Goal: Communication & Community: Connect with others

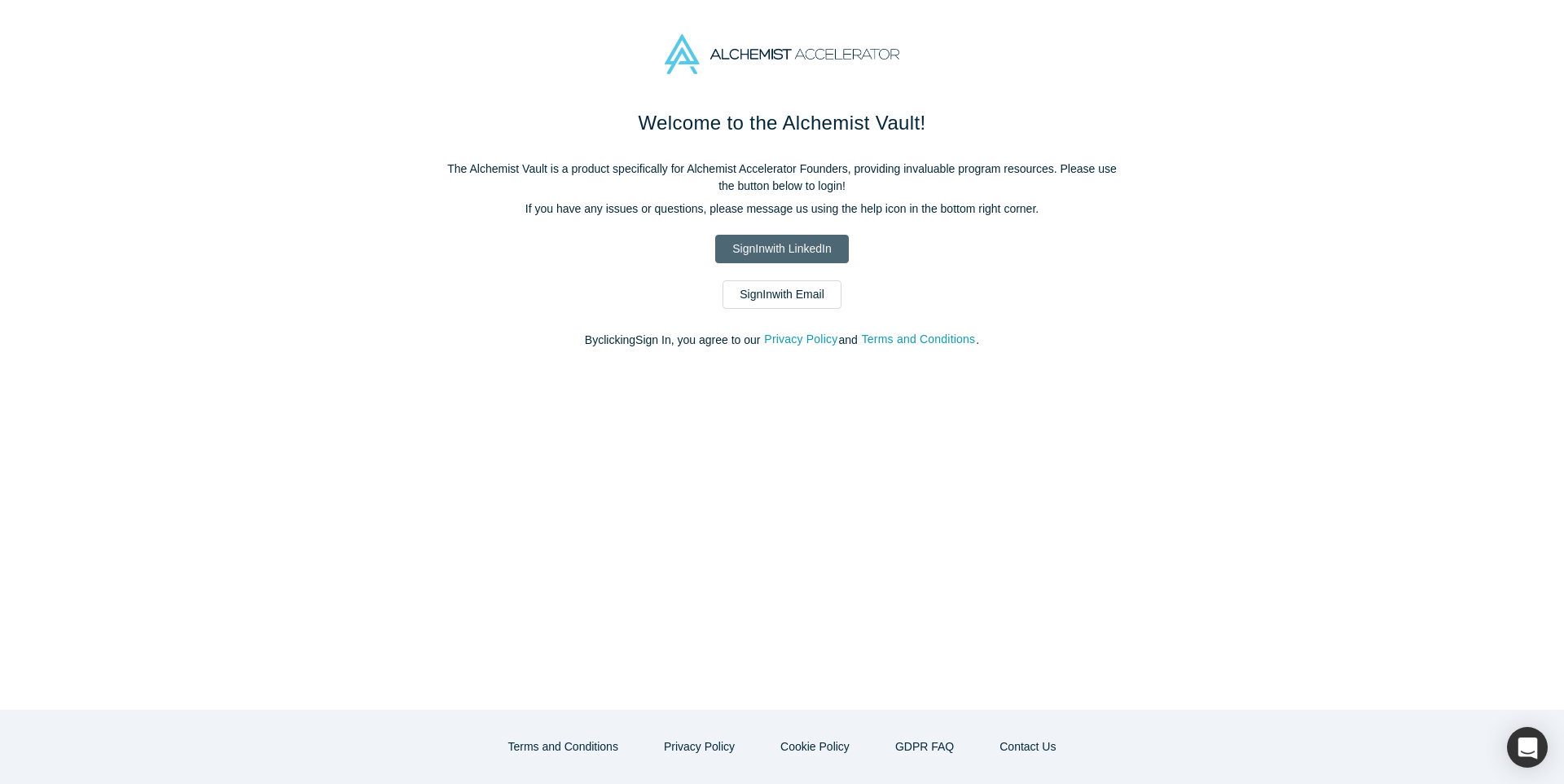
click at [782, 249] on link "Sign In with LinkedIn" at bounding box center [782, 248] width 133 height 28
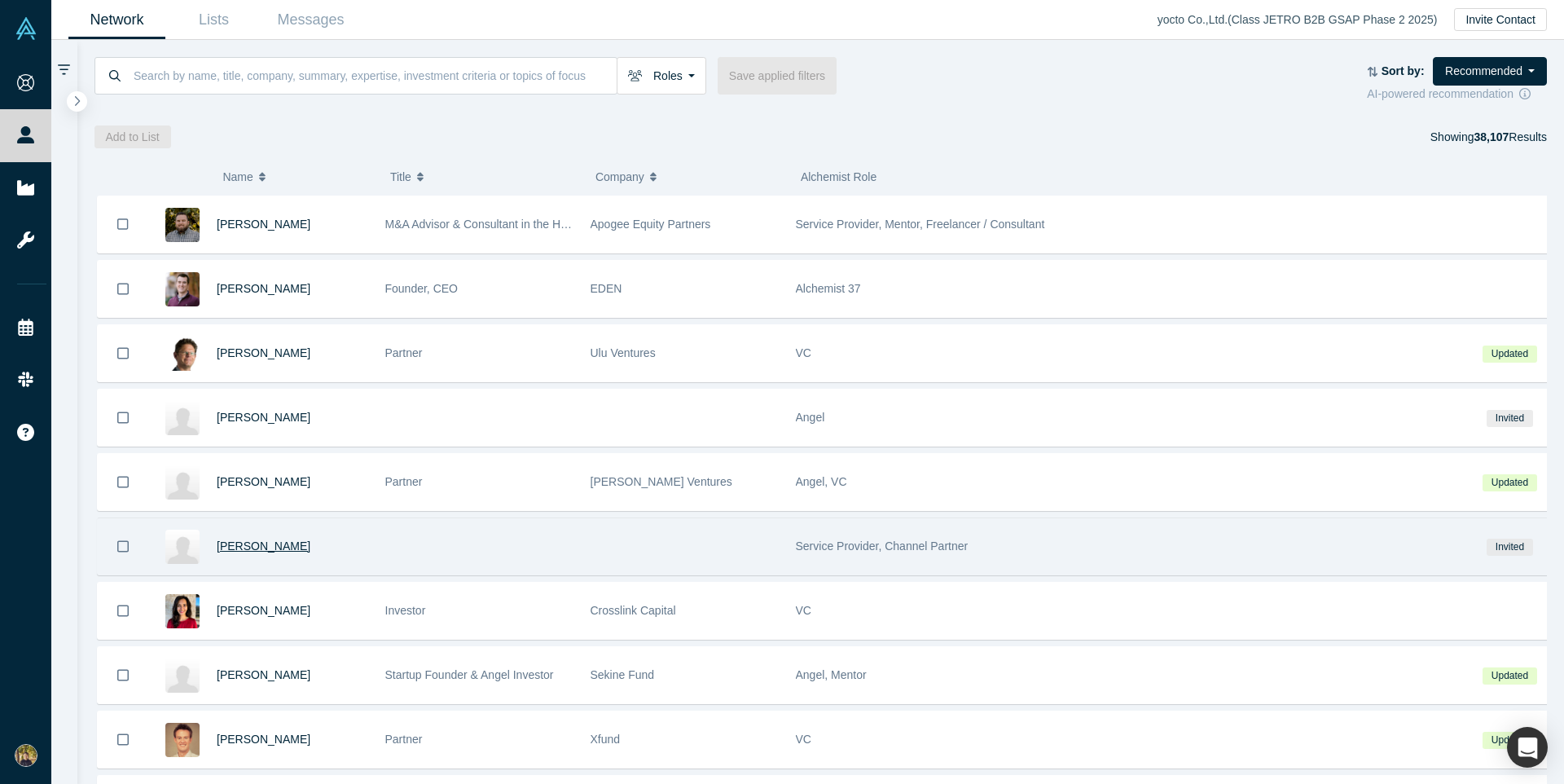
click at [249, 545] on span "[PERSON_NAME]" at bounding box center [263, 545] width 94 height 13
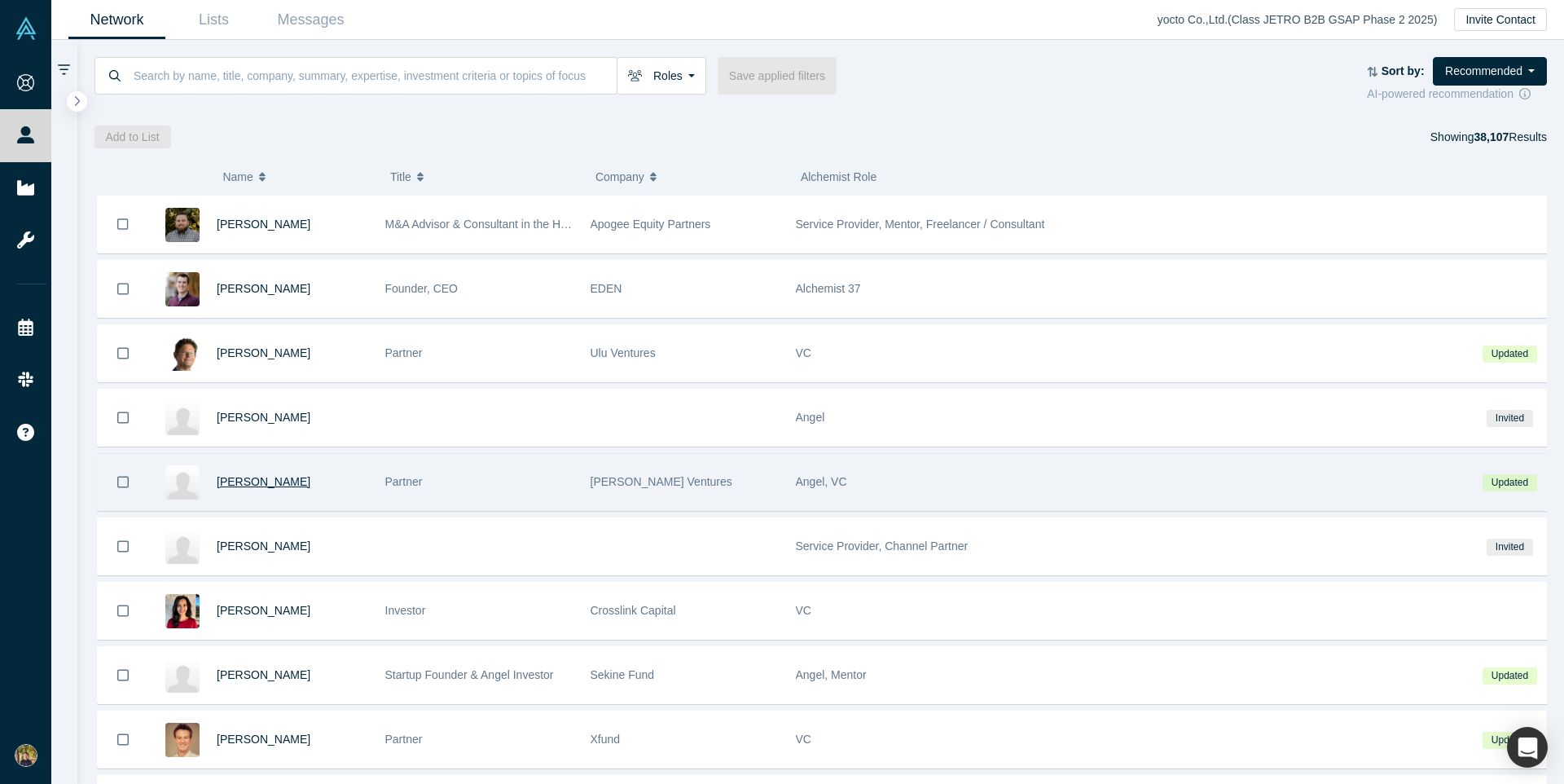
click at [246, 481] on span "[PERSON_NAME]" at bounding box center [263, 481] width 94 height 13
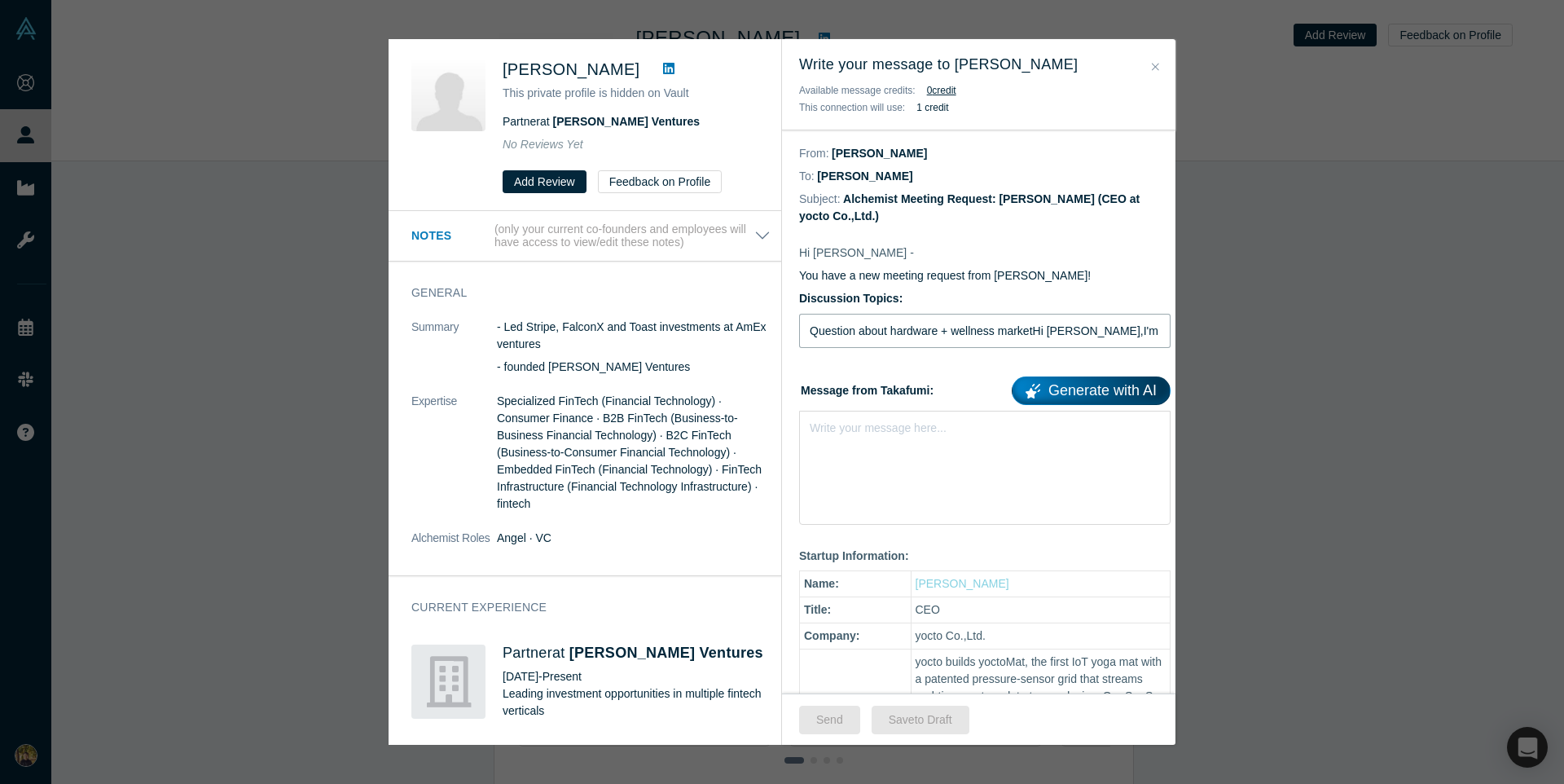
type input "Question about hardware + wellness marketHi Julia Huang,I'm researching how US …"
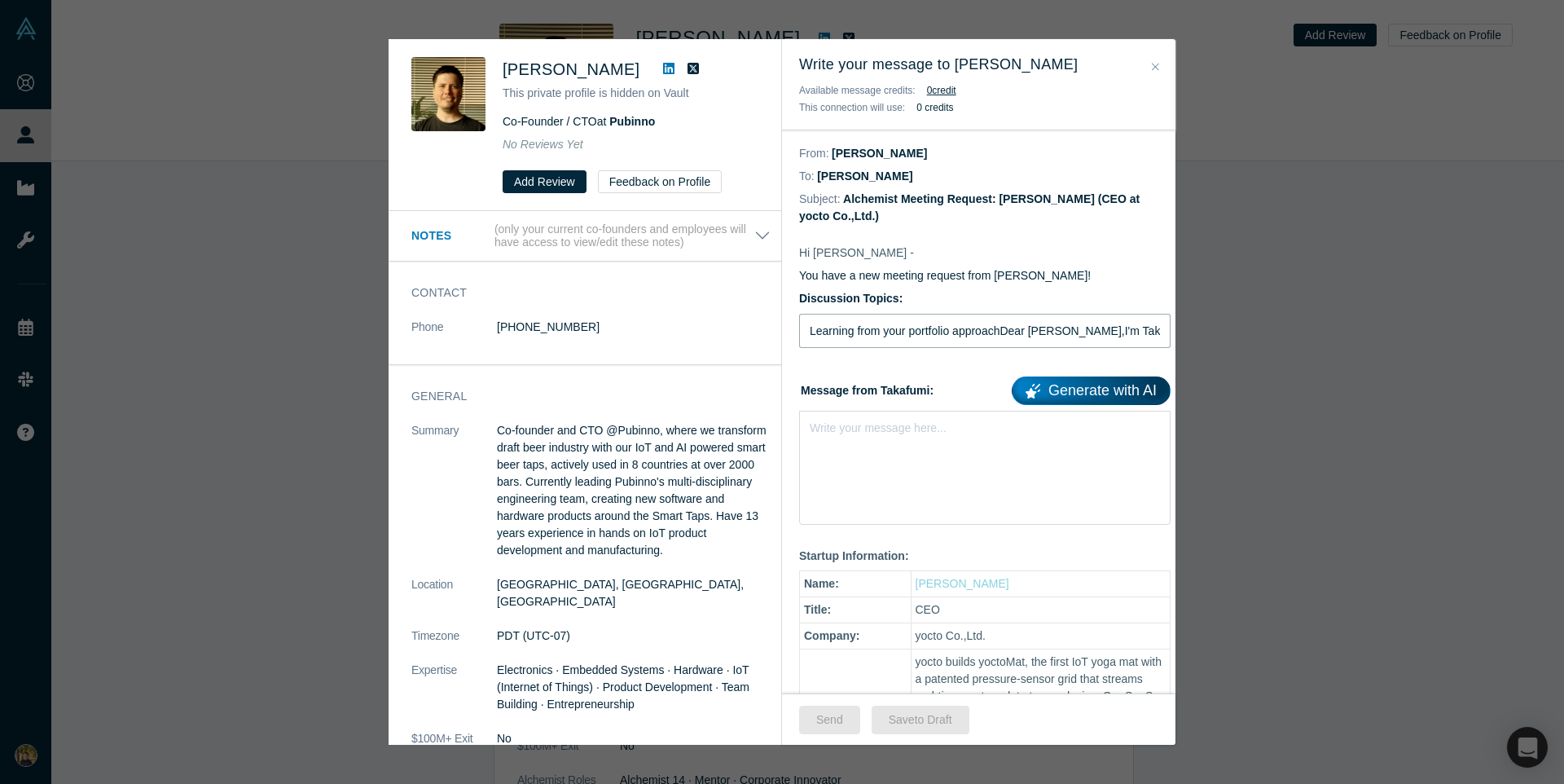
type input "Learning from your portfolio approachDear Nico Alpmen,I'm Takafumi from yocto, …"
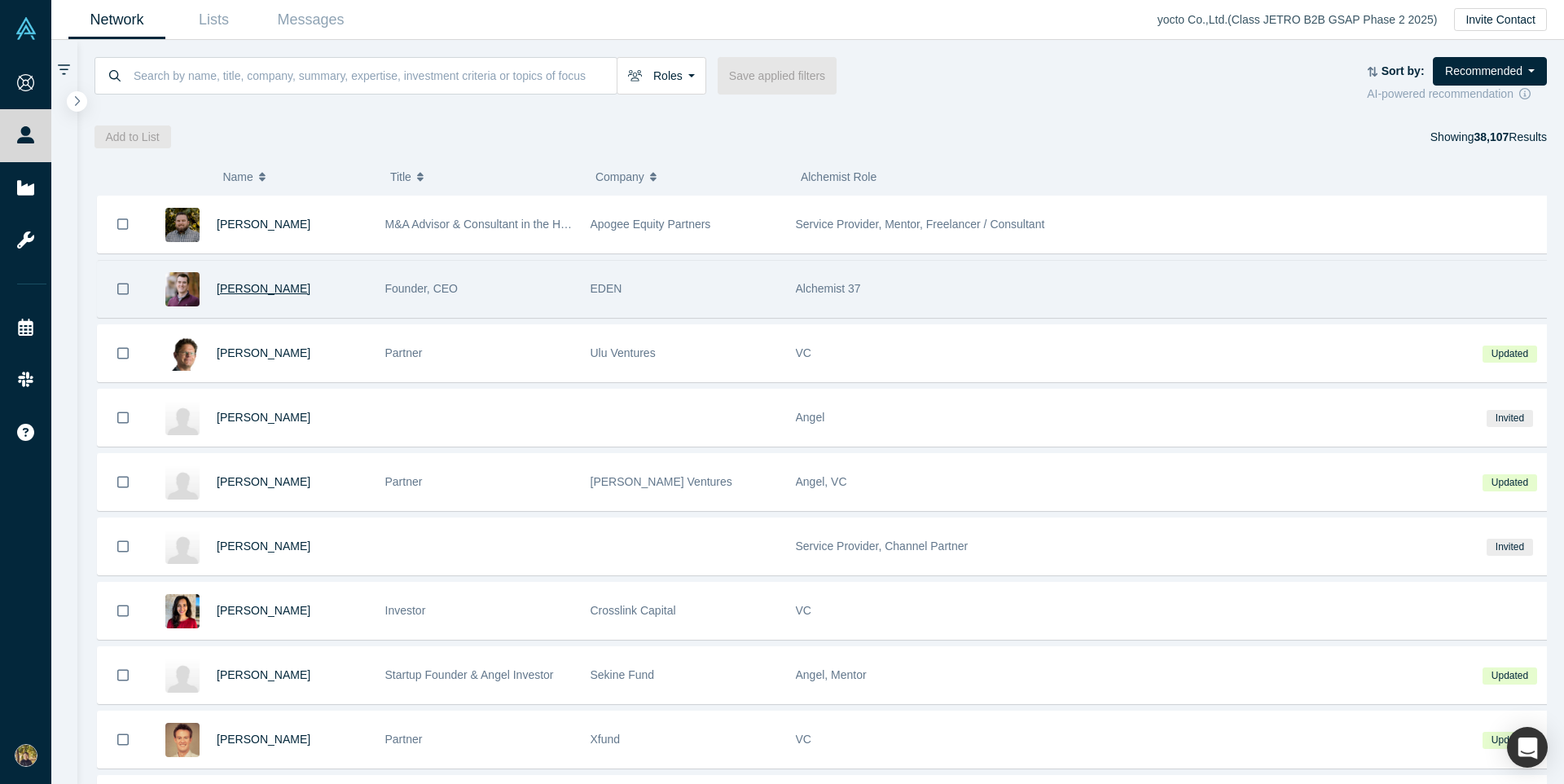
click at [246, 288] on span "[PERSON_NAME]" at bounding box center [263, 288] width 94 height 13
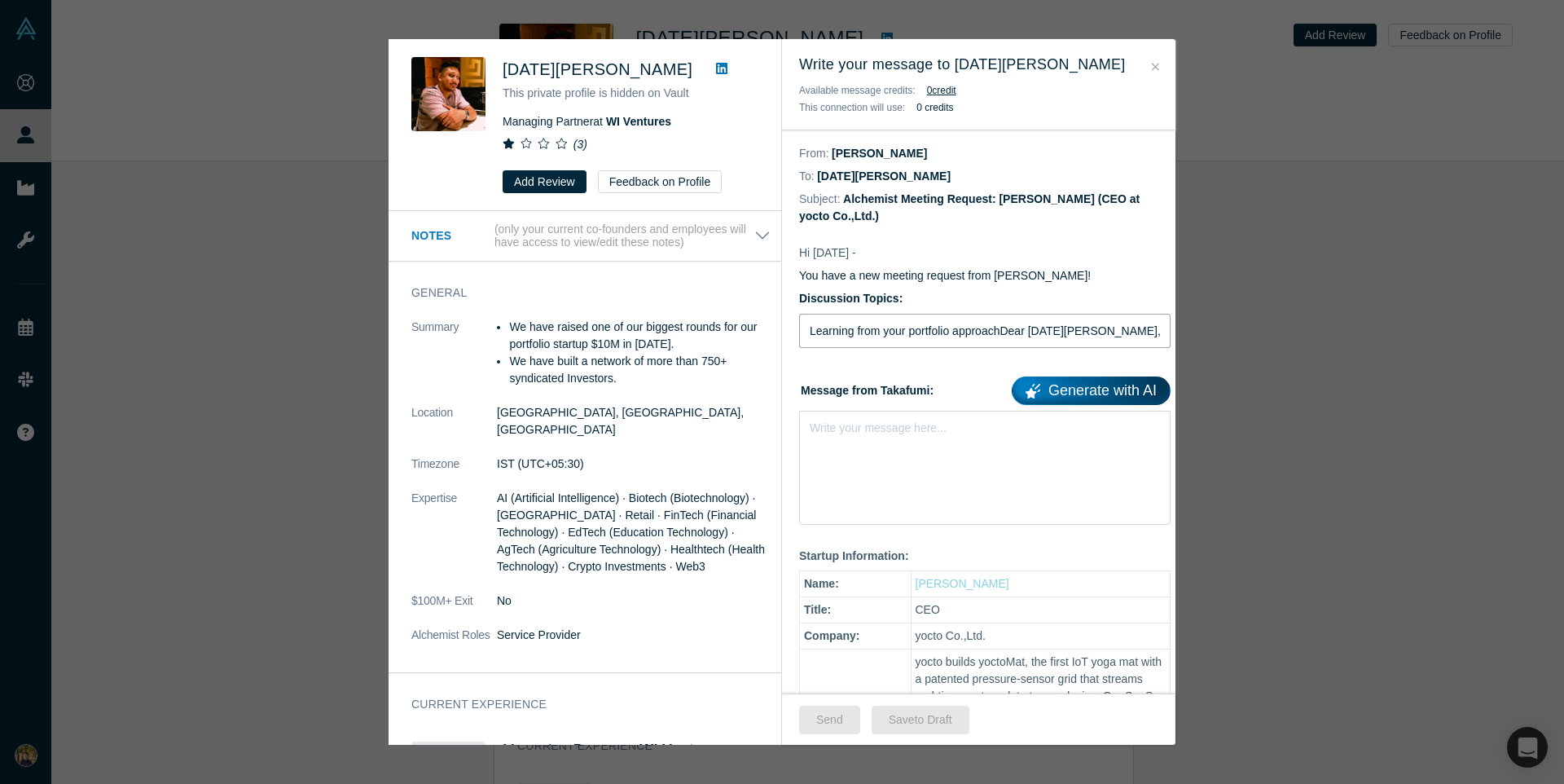
type input "Learning from your portfolio approachDear Kartik Agnihotri,I'm Takafumi from yo…"
